Goal: Task Accomplishment & Management: Manage account settings

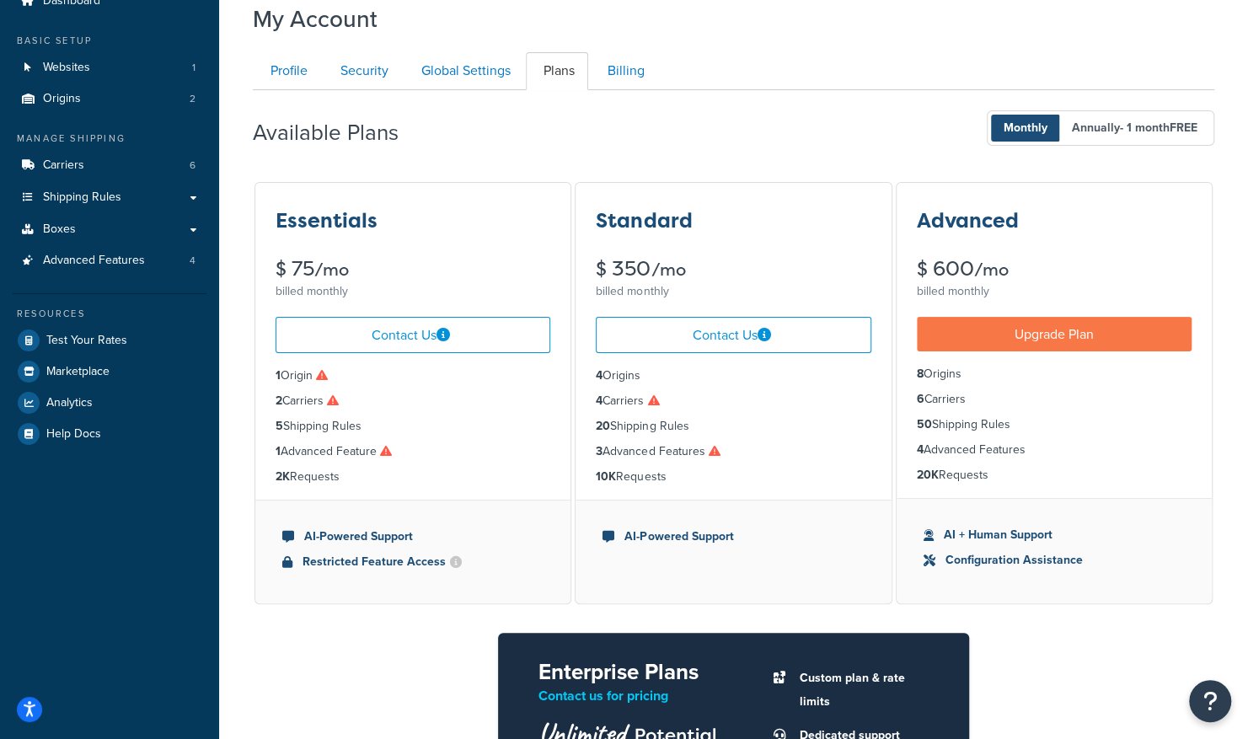
scroll to position [72, 0]
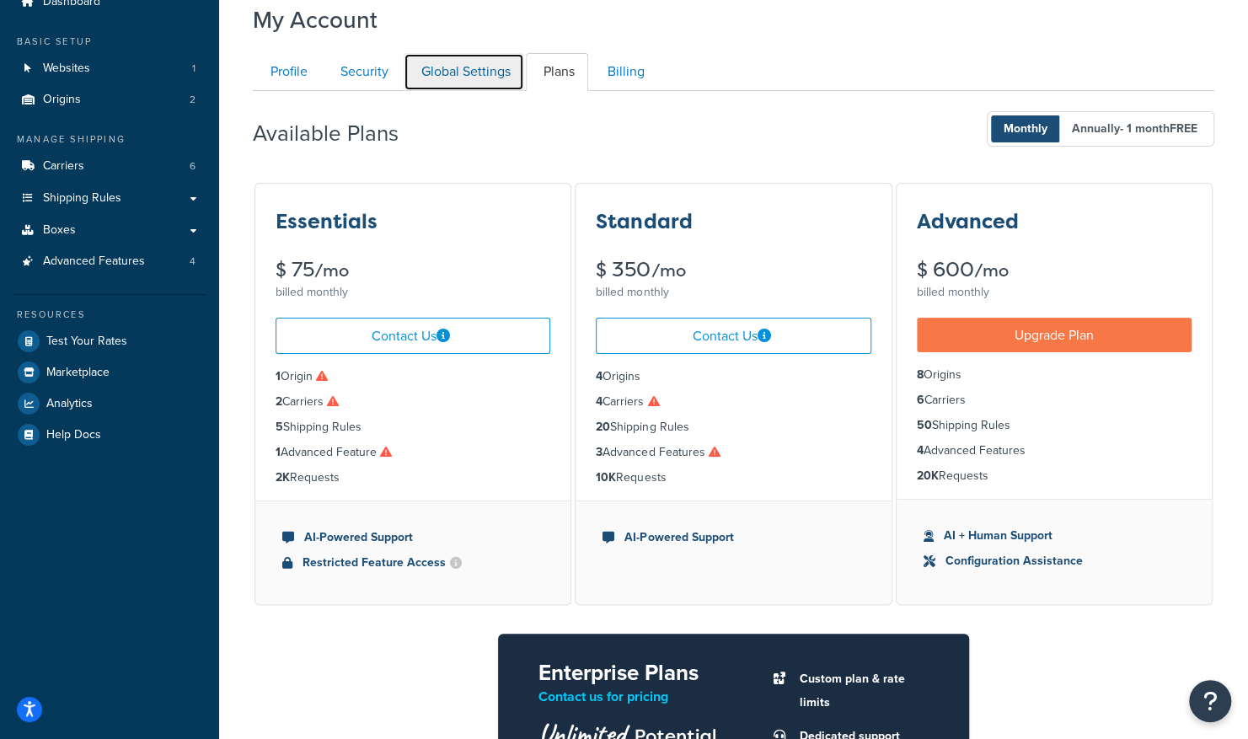
click at [482, 81] on link "Global Settings" at bounding box center [464, 72] width 121 height 38
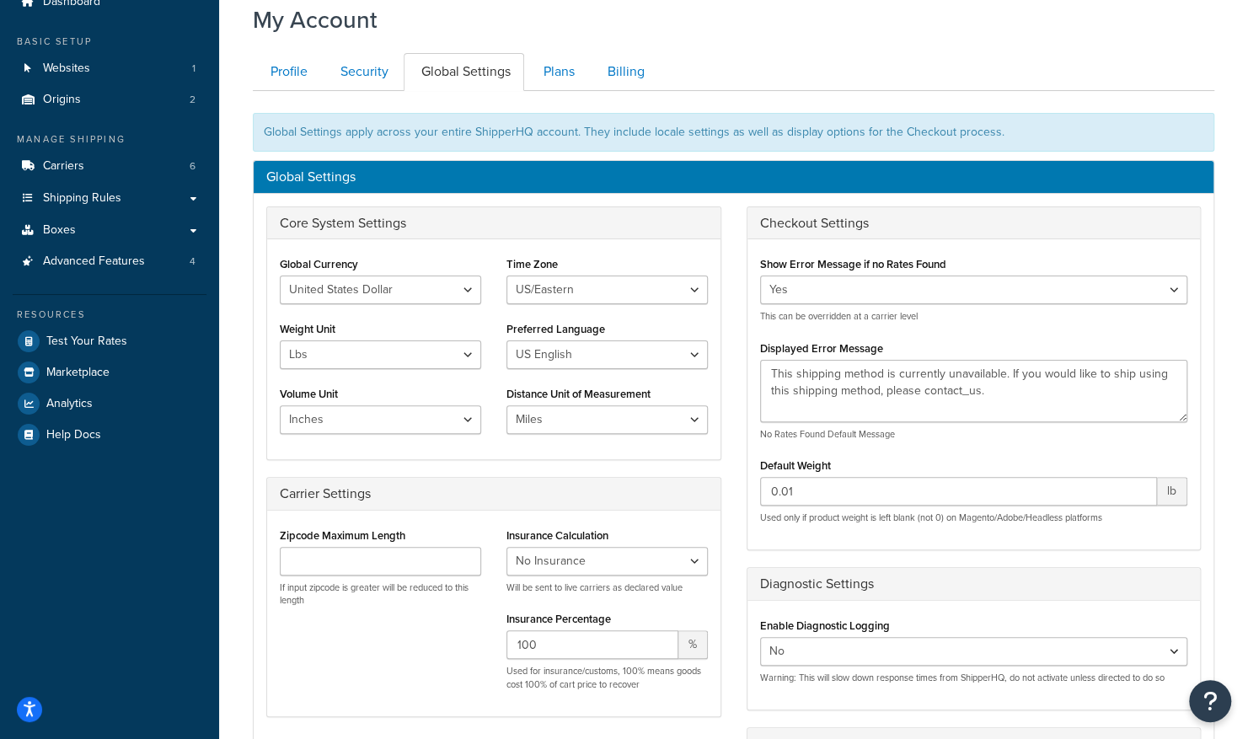
scroll to position [163, 0]
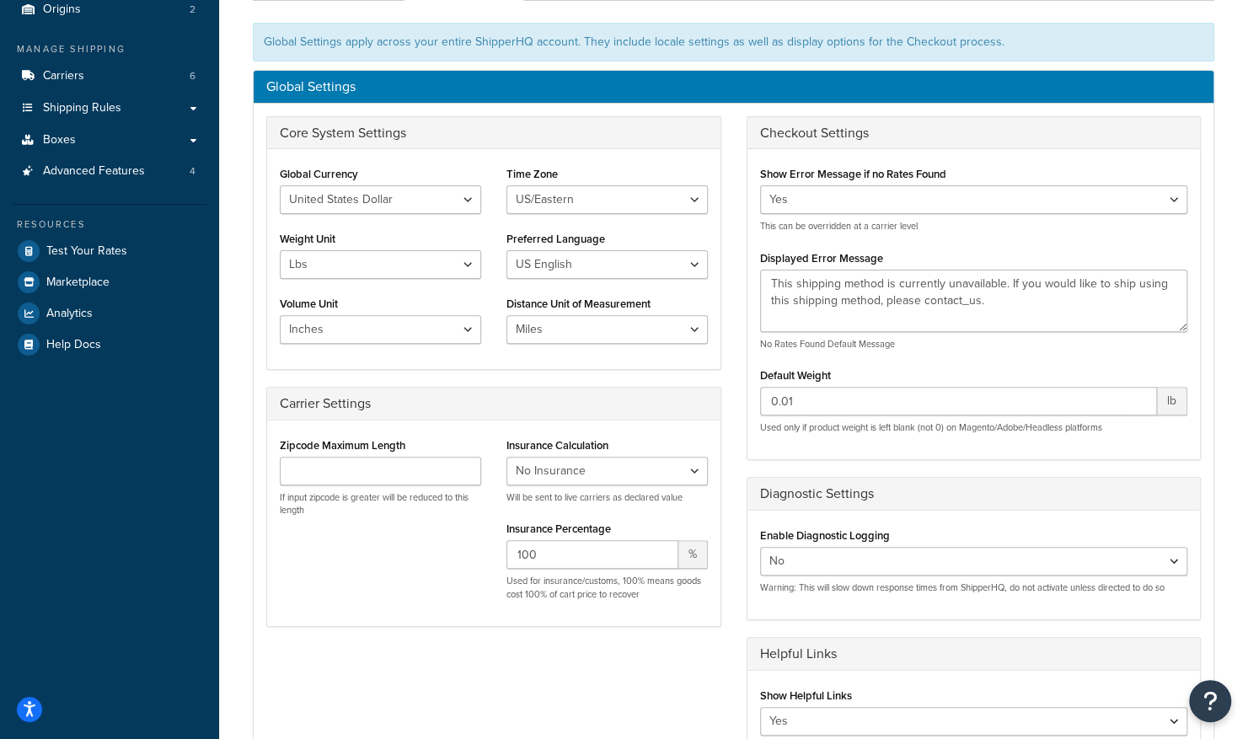
click at [482, 81] on h3 "Global Settings" at bounding box center [733, 86] width 935 height 15
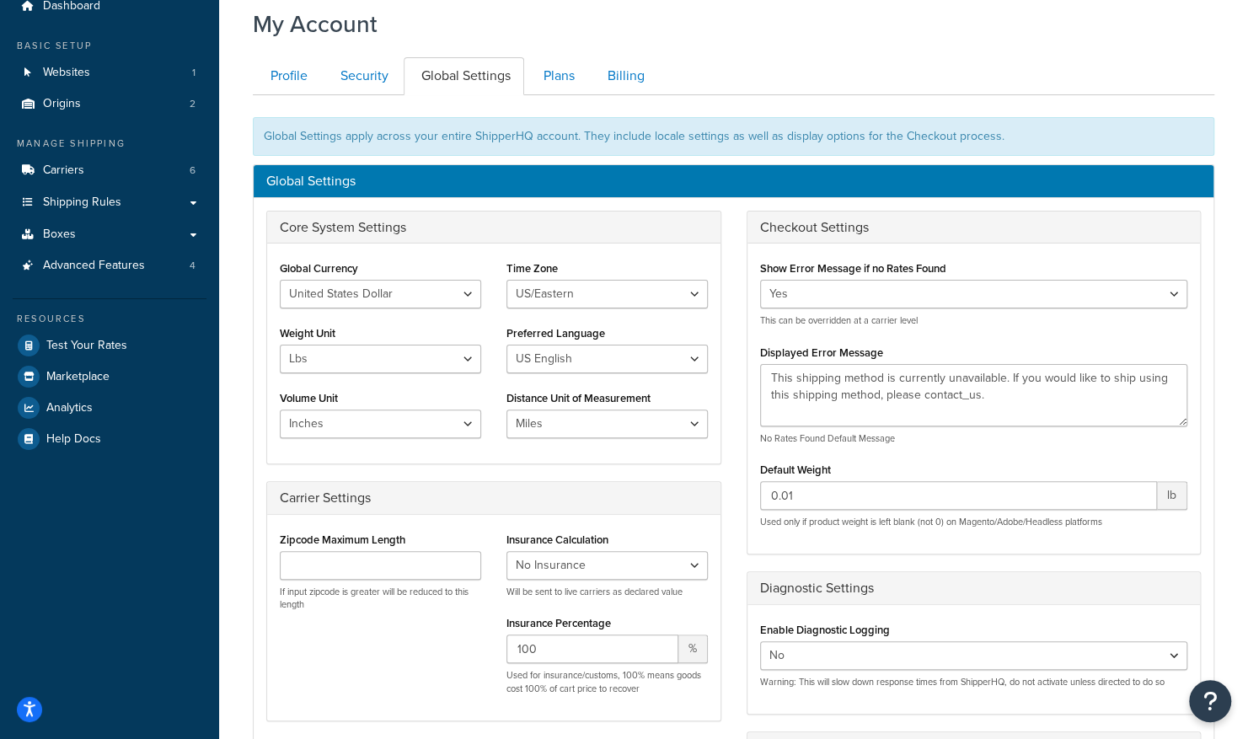
scroll to position [0, 0]
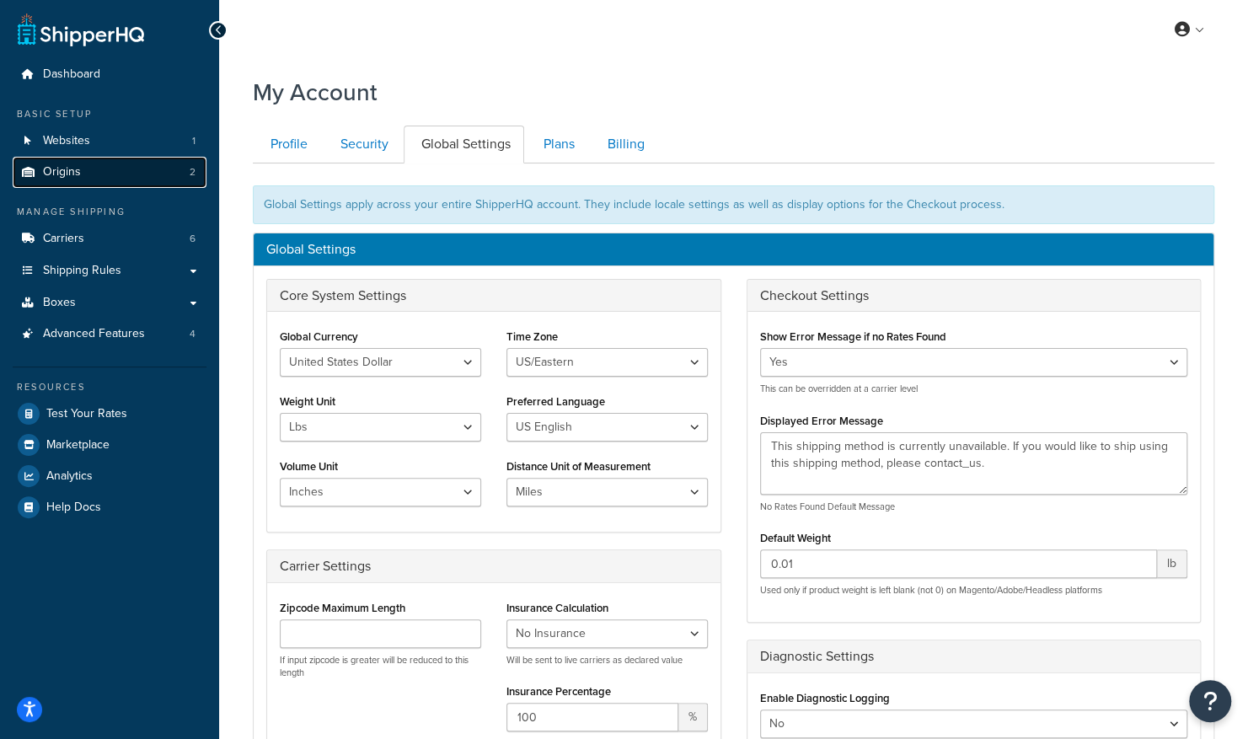
click at [46, 168] on span "Origins" at bounding box center [62, 172] width 38 height 14
